Goal: Information Seeking & Learning: Learn about a topic

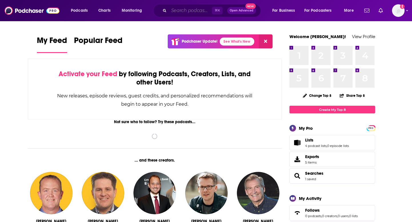
click at [202, 12] on input "Search podcasts, credits, & more..." at bounding box center [190, 10] width 43 height 9
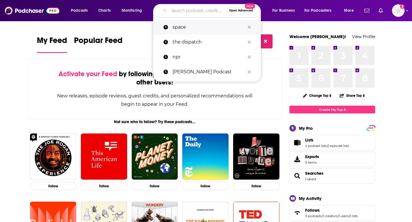
click at [246, 27] on button "Search podcasts, credits, & more..." at bounding box center [249, 27] width 9 height 11
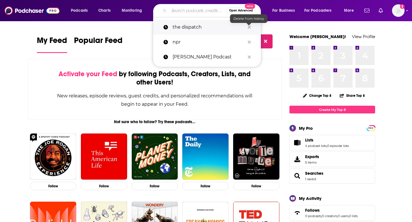
click at [248, 26] on icon "Search podcasts, credits, & more..." at bounding box center [249, 26] width 3 height 3
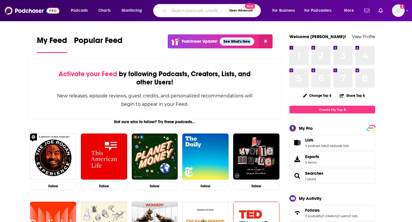
click at [355, 13] on button "More" at bounding box center [350, 10] width 21 height 9
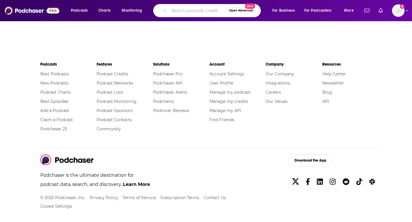
scroll to position [973, 0]
click at [194, 152] on div "Podcasts Best Podcasts New Podcasts Podcast Charts Best Episodes Add a Podcast …" at bounding box center [209, 133] width 347 height 149
click at [57, 69] on li "Best Podcasts" at bounding box center [68, 73] width 56 height 9
click at [57, 71] on link "Best Podcasts" at bounding box center [54, 73] width 29 height 5
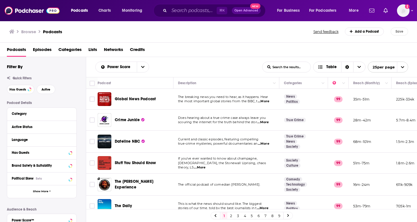
click at [203, 65] on div "Power Score List Search Input Search the results... Table" at bounding box center [178, 66] width 167 height 11
click at [81, 50] on span "Categories" at bounding box center [69, 51] width 23 height 12
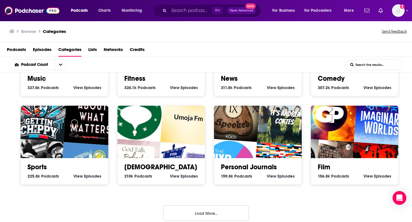
scroll to position [245, 0]
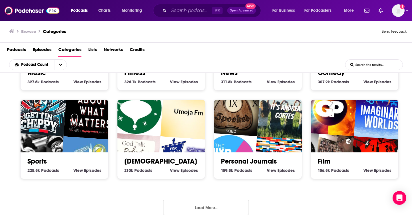
click at [218, 204] on button "Load More..." at bounding box center [206, 206] width 86 height 15
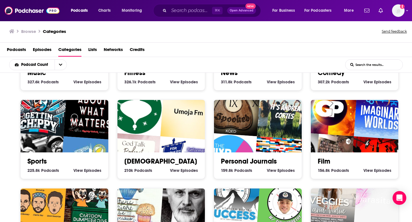
click at [363, 66] on input "List Search Input" at bounding box center [374, 64] width 57 height 10
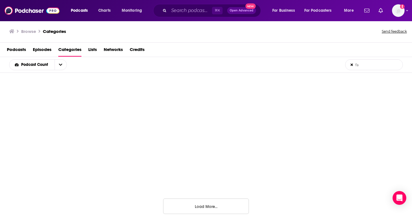
scroll to position [131, 0]
type input "family"
click at [352, 65] on icon at bounding box center [352, 64] width 2 height 2
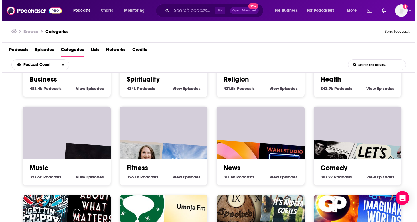
scroll to position [0, 0]
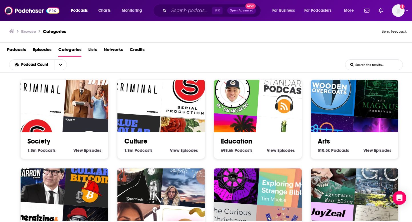
click at [244, 128] on img "Forever Break" at bounding box center [229, 140] width 56 height 56
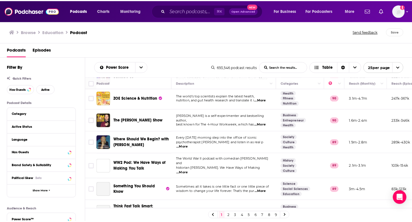
scroll to position [381, 0]
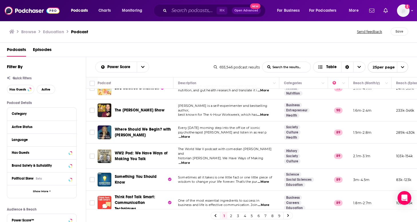
click at [55, 33] on h1 "Education" at bounding box center [53, 31] width 21 height 5
click at [34, 32] on h3 "Browse" at bounding box center [28, 31] width 15 height 5
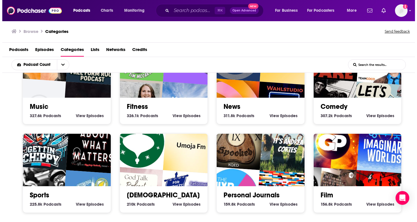
scroll to position [213, 0]
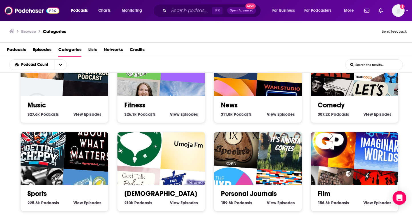
click at [267, 112] on span "View" at bounding box center [271, 113] width 9 height 5
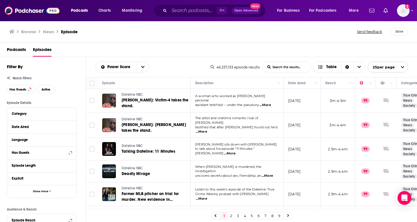
click at [24, 50] on span "Podcasts" at bounding box center [16, 51] width 19 height 12
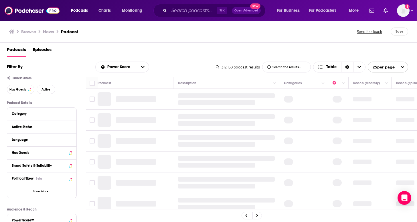
click at [29, 33] on h3 "Browse" at bounding box center [28, 31] width 15 height 5
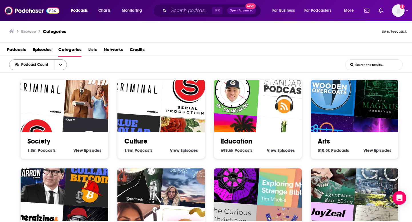
click at [63, 65] on button "open menu" at bounding box center [61, 64] width 12 height 10
click at [171, 64] on div "Podcast Count Podcast Count List Search Input Search the results..." at bounding box center [206, 65] width 412 height 16
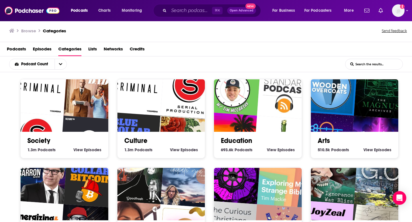
scroll to position [1, 0]
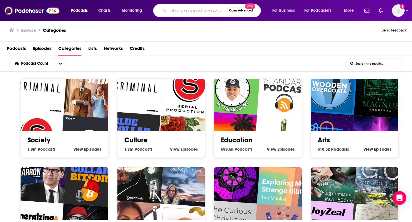
click at [194, 8] on input "Search podcasts, credits, & more..." at bounding box center [198, 10] width 58 height 9
type input "family"
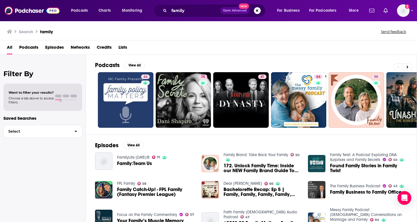
click at [368, 57] on div "Podcasts View All 44 75 61 64 50 85 53 50 + 67k" at bounding box center [256, 95] width 322 height 80
click at [410, 67] on button at bounding box center [406, 66] width 9 height 7
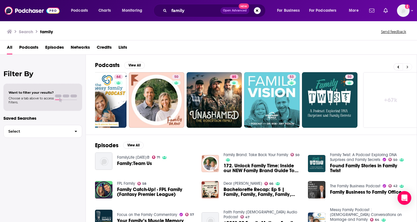
scroll to position [0, 204]
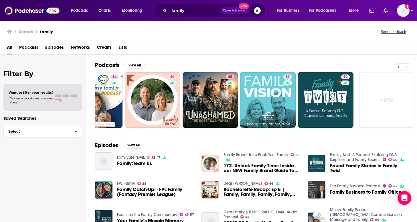
click at [400, 69] on button at bounding box center [397, 66] width 9 height 7
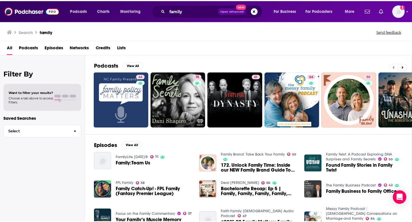
scroll to position [0, 0]
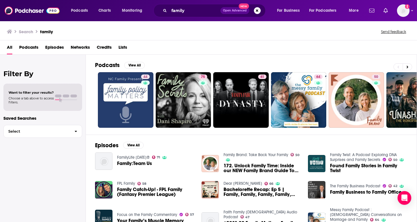
click at [365, 67] on div "Podcasts View All" at bounding box center [255, 66] width 321 height 11
click at [87, 11] on span "Podcasts" at bounding box center [79, 11] width 17 height 8
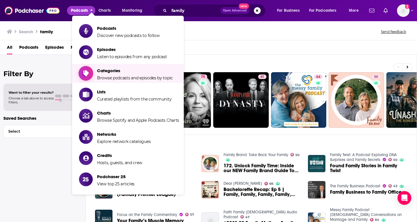
click at [120, 73] on span "Categories Browse podcasts and episodes by topic" at bounding box center [135, 73] width 76 height 14
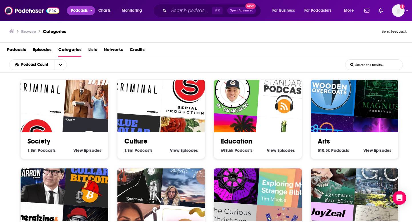
click at [83, 11] on span "Podcasts" at bounding box center [79, 11] width 17 height 8
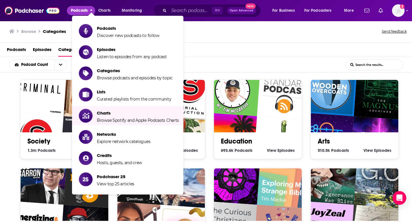
click at [216, 63] on div "Podcast Count List Search Input Search the results..." at bounding box center [206, 65] width 412 height 16
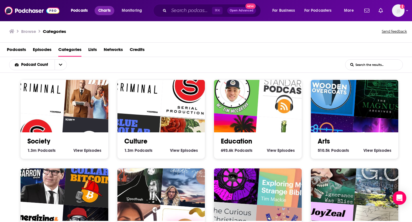
click at [108, 12] on span "Charts" at bounding box center [104, 11] width 12 height 8
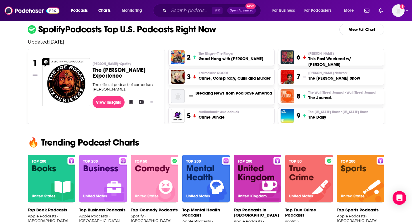
scroll to position [129, 0]
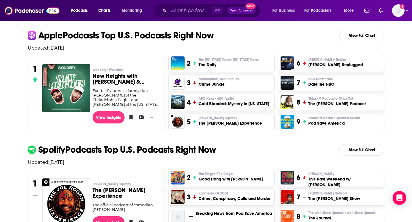
click at [330, 66] on h3 "[PERSON_NAME] Unplugged" at bounding box center [335, 65] width 55 height 6
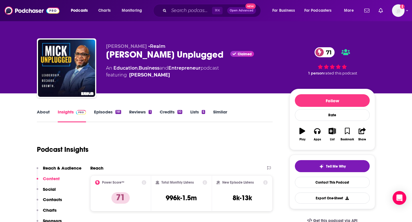
click at [167, 56] on div "[PERSON_NAME] Unplugged Claimed 71" at bounding box center [193, 54] width 174 height 11
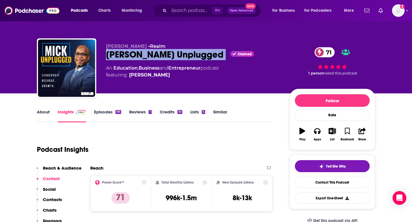
click at [167, 56] on div "[PERSON_NAME] Unplugged Claimed 71" at bounding box center [193, 54] width 174 height 11
copy div "[PERSON_NAME] Unplugged"
